Goal: Transaction & Acquisition: Download file/media

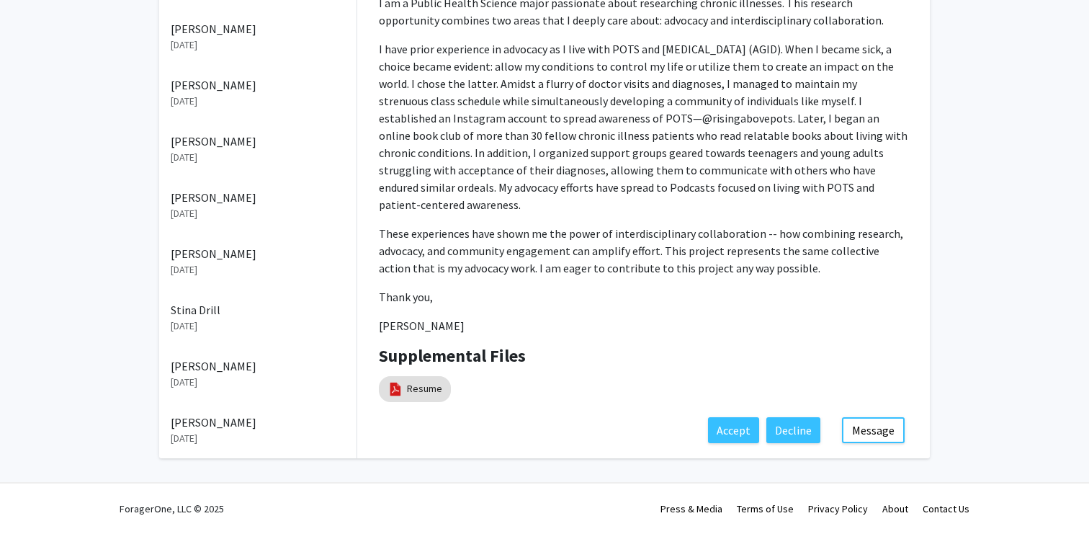
scroll to position [857, 0]
click at [421, 381] on link "Resume" at bounding box center [424, 388] width 35 height 15
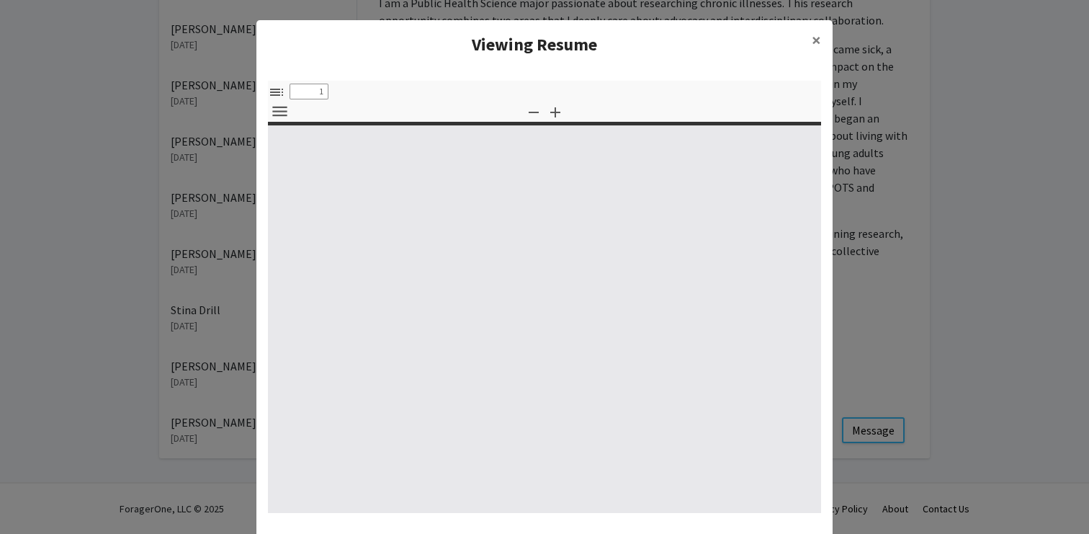
select select "custom"
type input "0"
select select "custom"
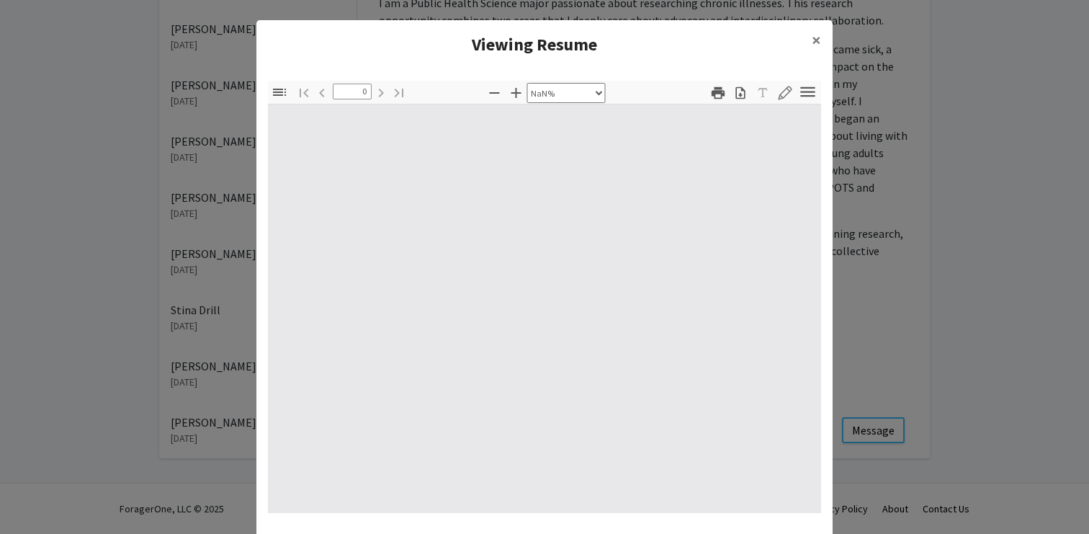
type input "1"
select select "auto"
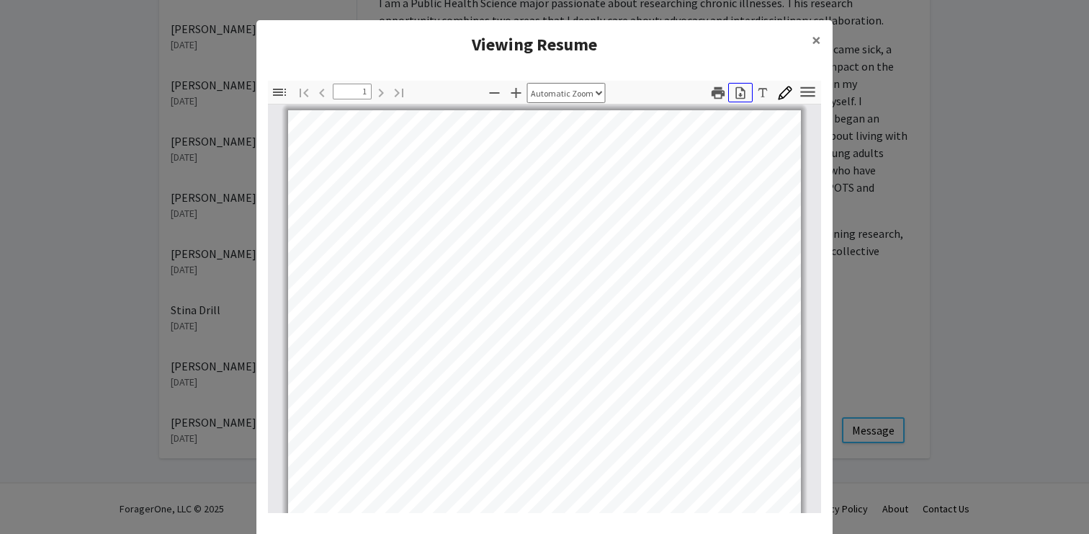
click at [733, 100] on icon "button" at bounding box center [740, 93] width 14 height 14
